Goal: Information Seeking & Learning: Find specific fact

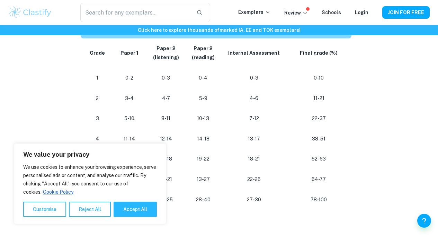
scroll to position [625, 0]
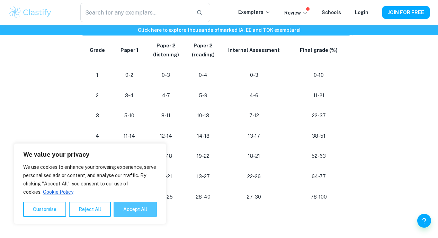
click at [138, 214] on button "Accept All" at bounding box center [134, 209] width 43 height 15
checkbox input "true"
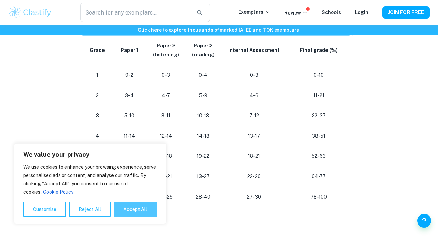
checkbox input "true"
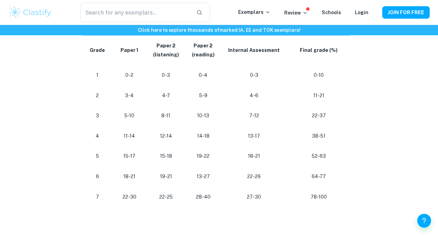
scroll to position [628, 0]
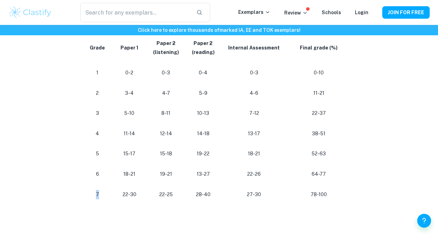
drag, startPoint x: 96, startPoint y: 198, endPoint x: 102, endPoint y: 198, distance: 5.6
click at [102, 198] on p "7" at bounding box center [97, 194] width 17 height 9
click at [151, 220] on h2 at bounding box center [219, 212] width 277 height 16
drag, startPoint x: 120, startPoint y: 194, endPoint x: 179, endPoint y: 198, distance: 58.9
click at [179, 198] on tr "7 22-30 22-25 28-40 27-30 78-100" at bounding box center [217, 194] width 273 height 20
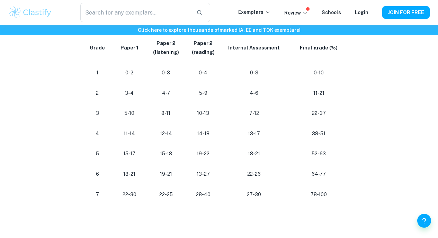
click at [167, 199] on p "22-25" at bounding box center [166, 194] width 26 height 9
drag, startPoint x: 157, startPoint y: 199, endPoint x: 220, endPoint y: 200, distance: 63.3
click at [220, 200] on tr "7 22-30 22-25 28-40 27-30 78-100" at bounding box center [217, 194] width 273 height 20
click at [220, 200] on td "28-40" at bounding box center [202, 194] width 37 height 20
drag, startPoint x: 244, startPoint y: 198, endPoint x: 267, endPoint y: 199, distance: 22.5
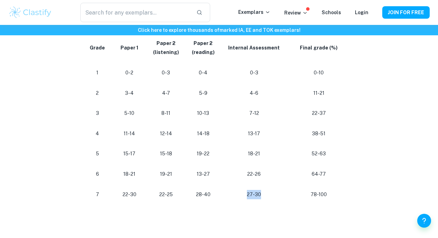
click at [267, 199] on p "27-30" at bounding box center [253, 194] width 53 height 9
click at [274, 204] on td "27-30" at bounding box center [254, 194] width 64 height 20
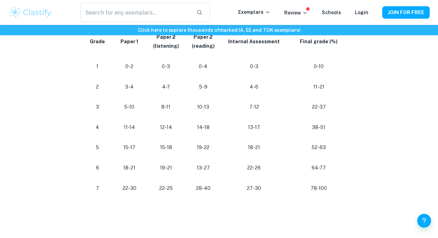
scroll to position [634, 0]
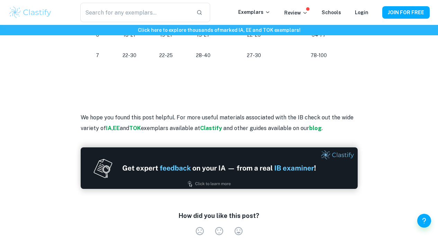
scroll to position [740, 0]
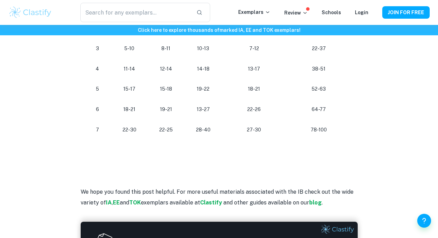
scroll to position [687, 0]
